Goal: Use online tool/utility: Utilize a website feature to perform a specific function

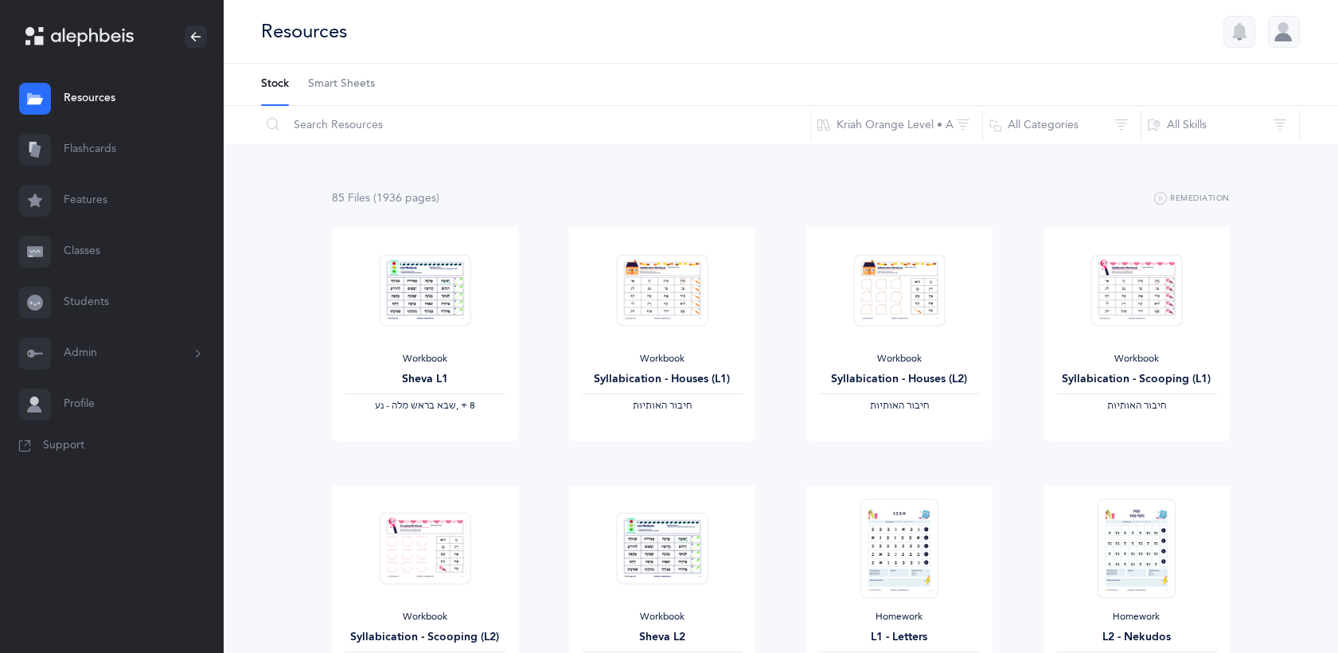
click at [104, 139] on link "Flashcards" at bounding box center [111, 149] width 223 height 51
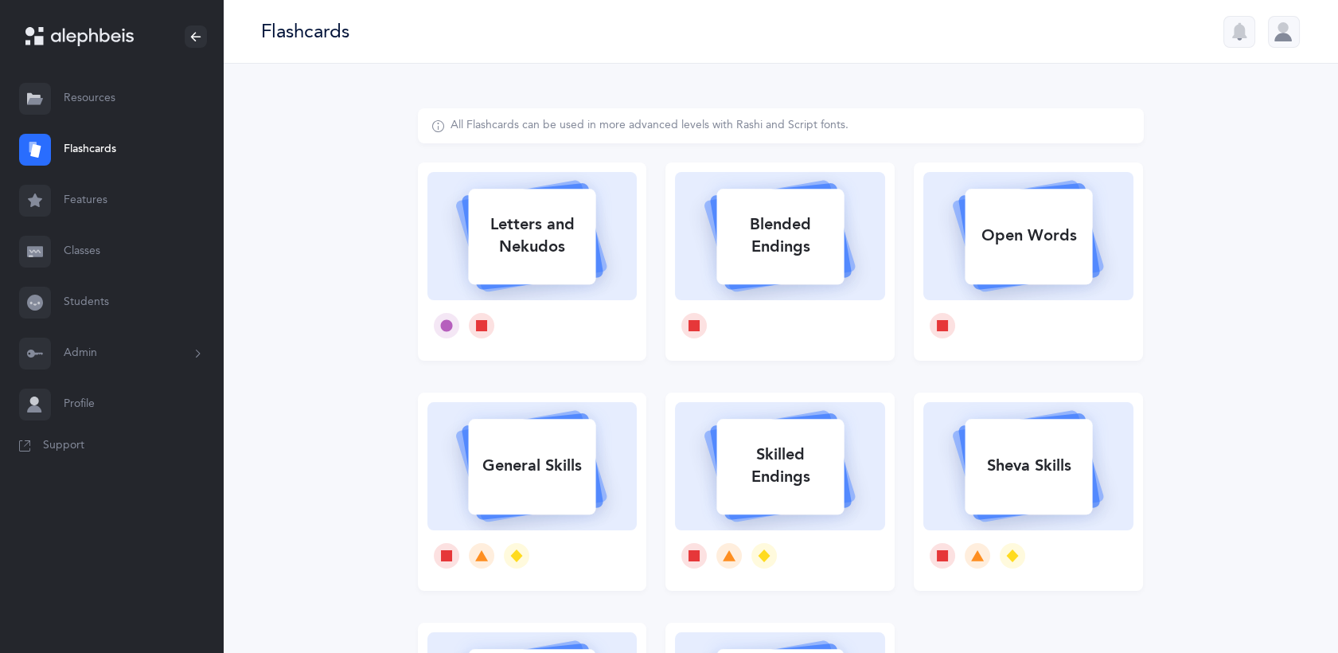
click at [637, 217] on div "Letters and Nekudos" at bounding box center [532, 261] width 229 height 198
select select
select select "single"
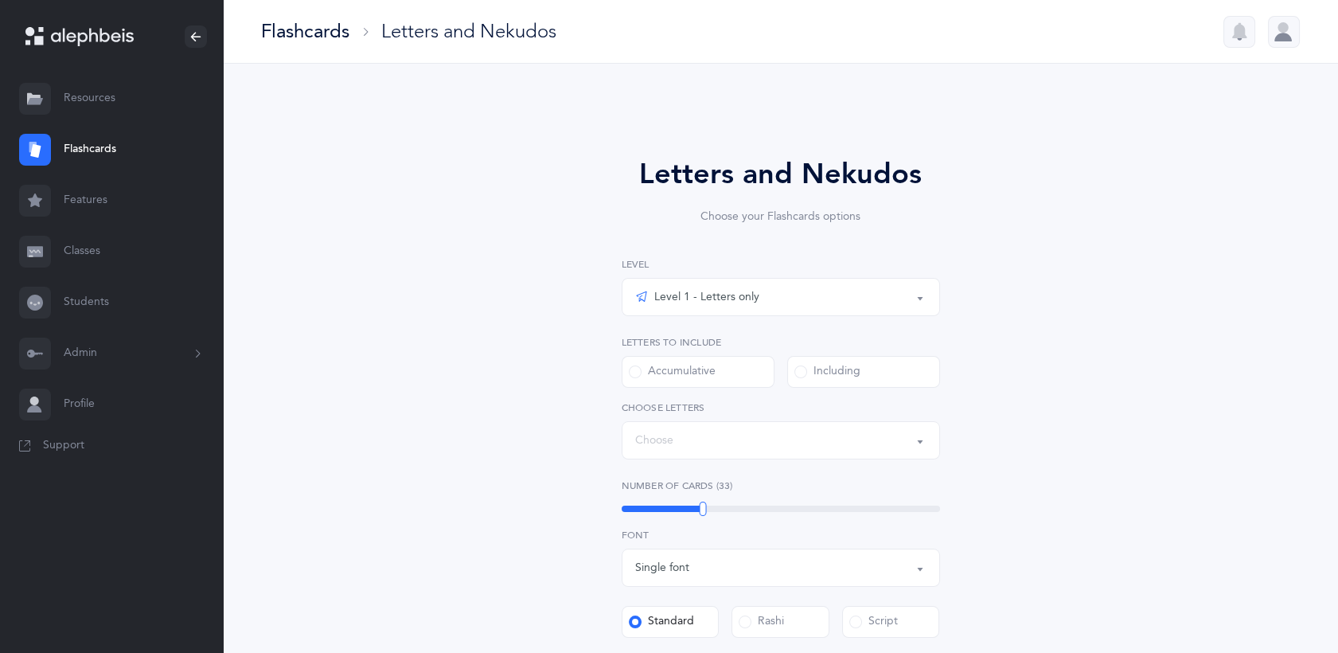
select select "27"
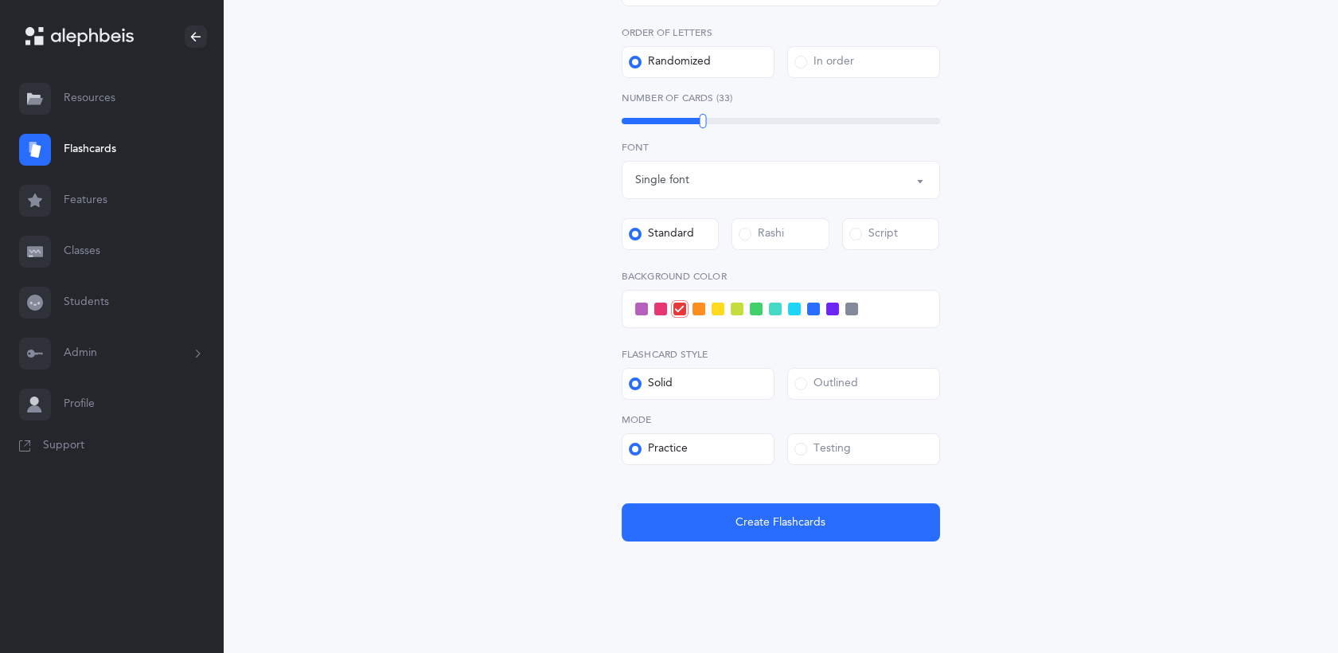
scroll to position [454, 0]
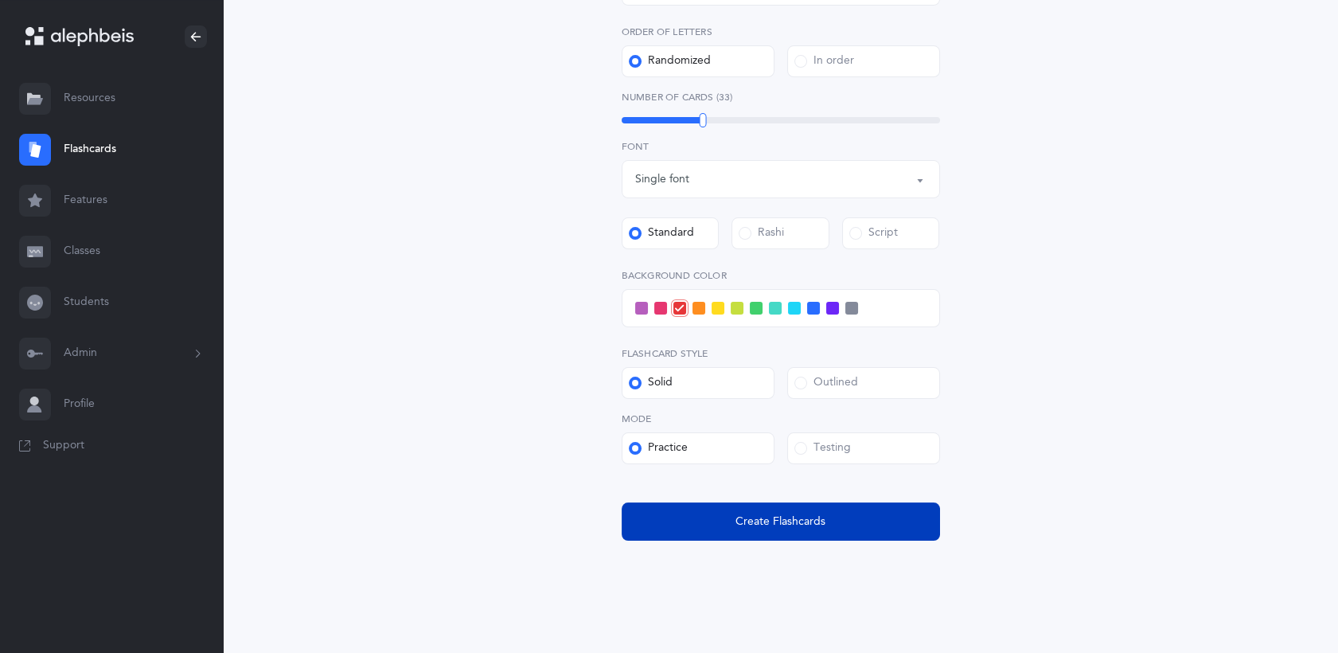
click at [904, 526] on button "Create Flashcards" at bounding box center [781, 521] width 318 height 38
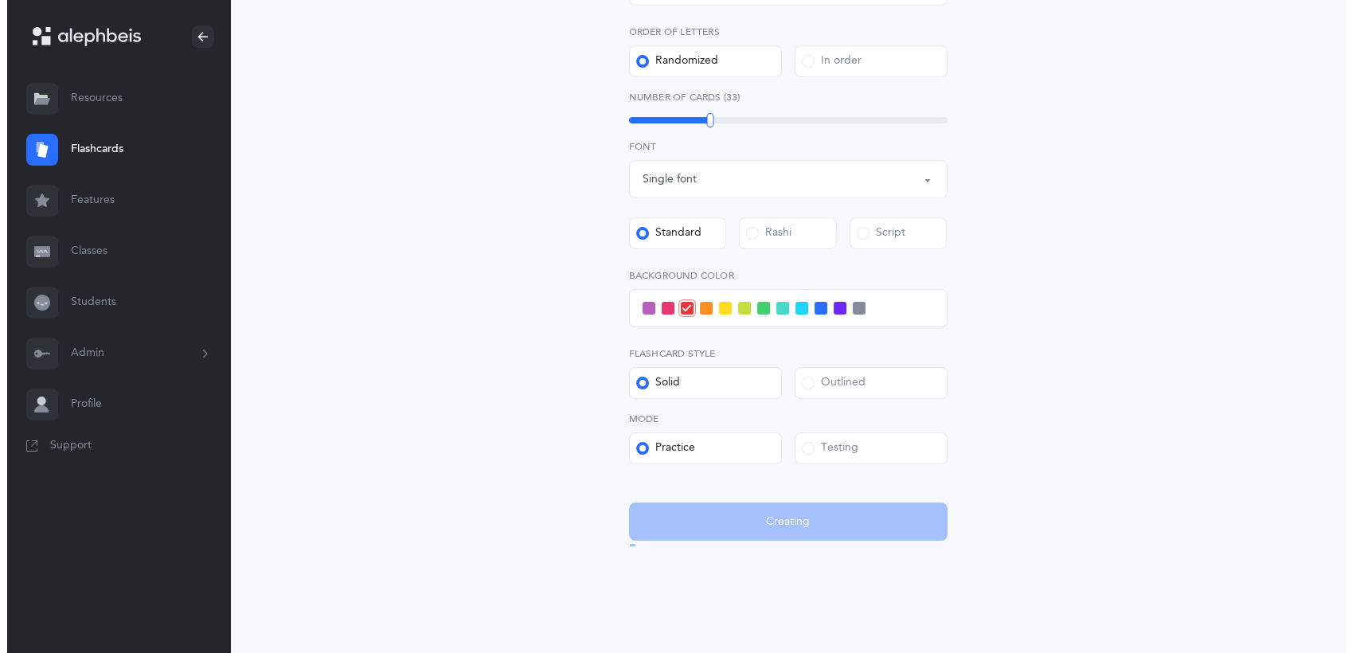
scroll to position [0, 0]
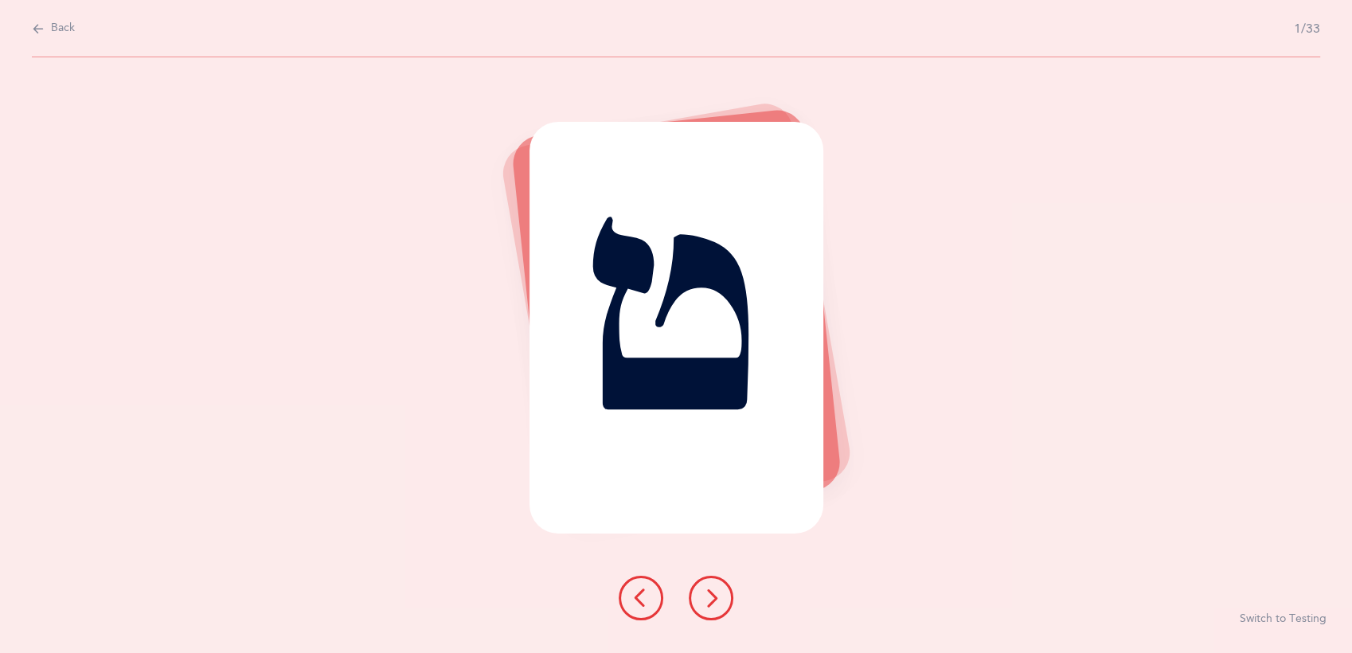
click at [943, 645] on div "ט Switch to Testing" at bounding box center [676, 355] width 1352 height 596
